Goal: Task Accomplishment & Management: Use online tool/utility

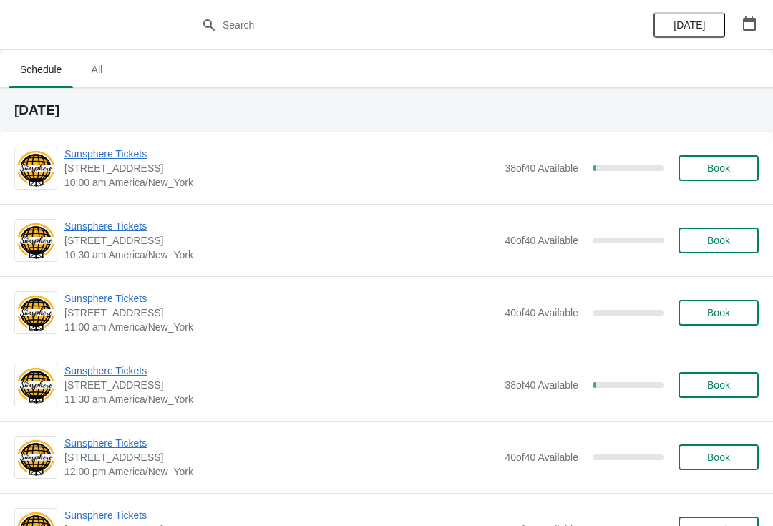
click at [119, 160] on span "Sunsphere Tickets" at bounding box center [280, 154] width 433 height 14
click at [116, 152] on span "Sunsphere Tickets" at bounding box center [280, 154] width 433 height 14
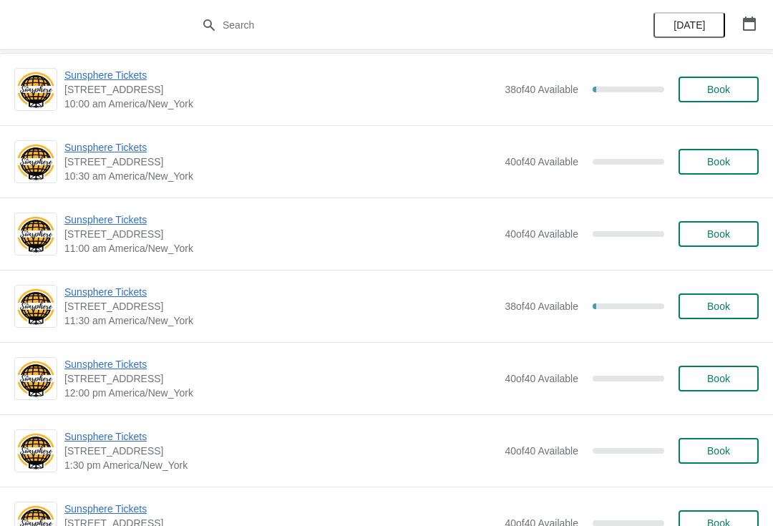
scroll to position [97, 0]
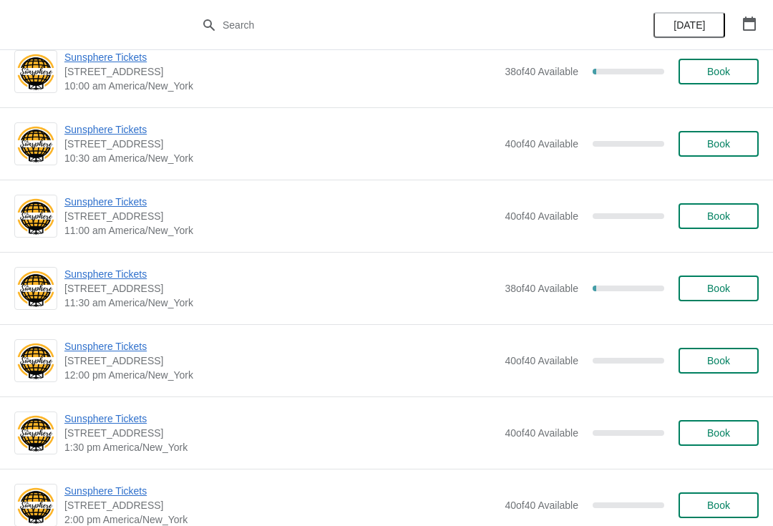
click at [132, 276] on span "Sunsphere Tickets" at bounding box center [280, 274] width 433 height 14
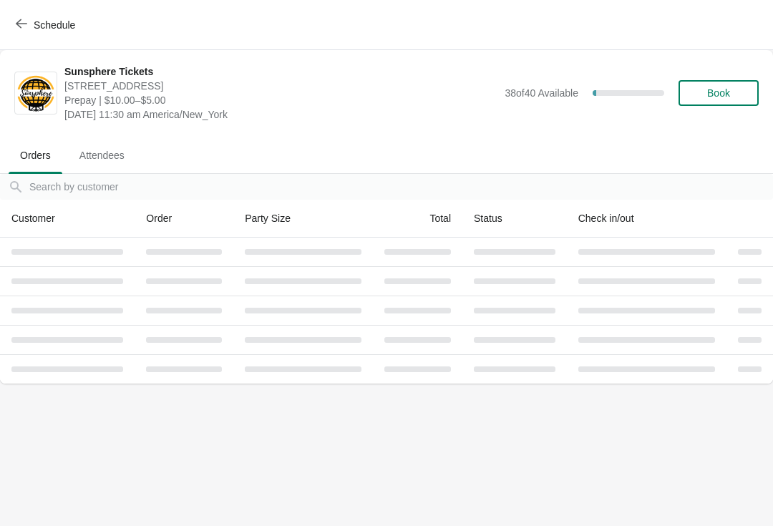
scroll to position [0, 0]
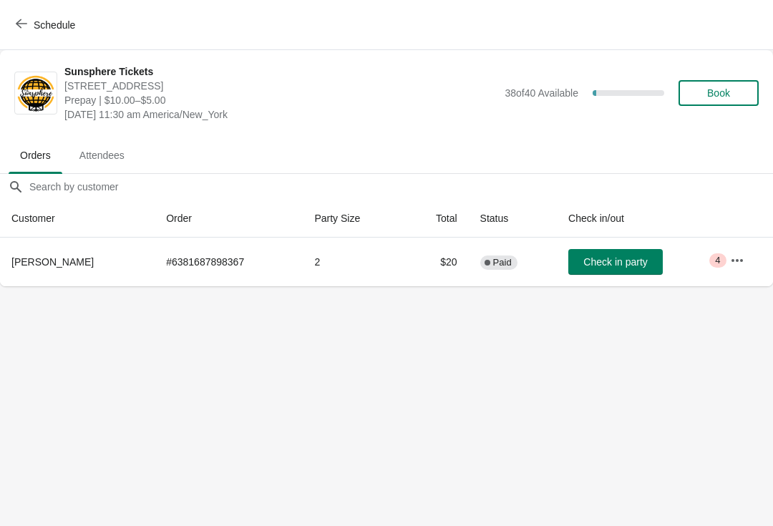
click at [576, 273] on button "Check in party" at bounding box center [615, 262] width 94 height 26
